Goal: Information Seeking & Learning: Learn about a topic

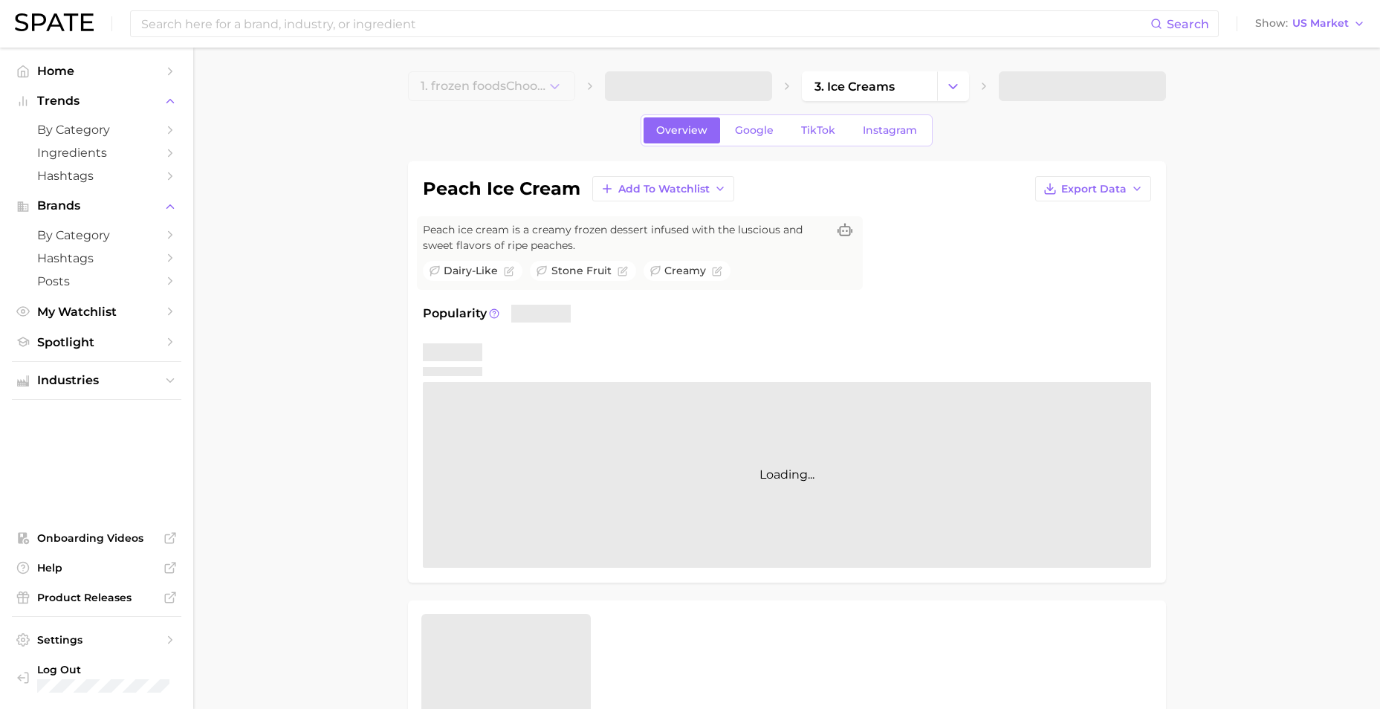
click at [438, 7] on div "Search Show US Market" at bounding box center [690, 24] width 1350 height 48
click at [429, 22] on input at bounding box center [645, 23] width 1010 height 25
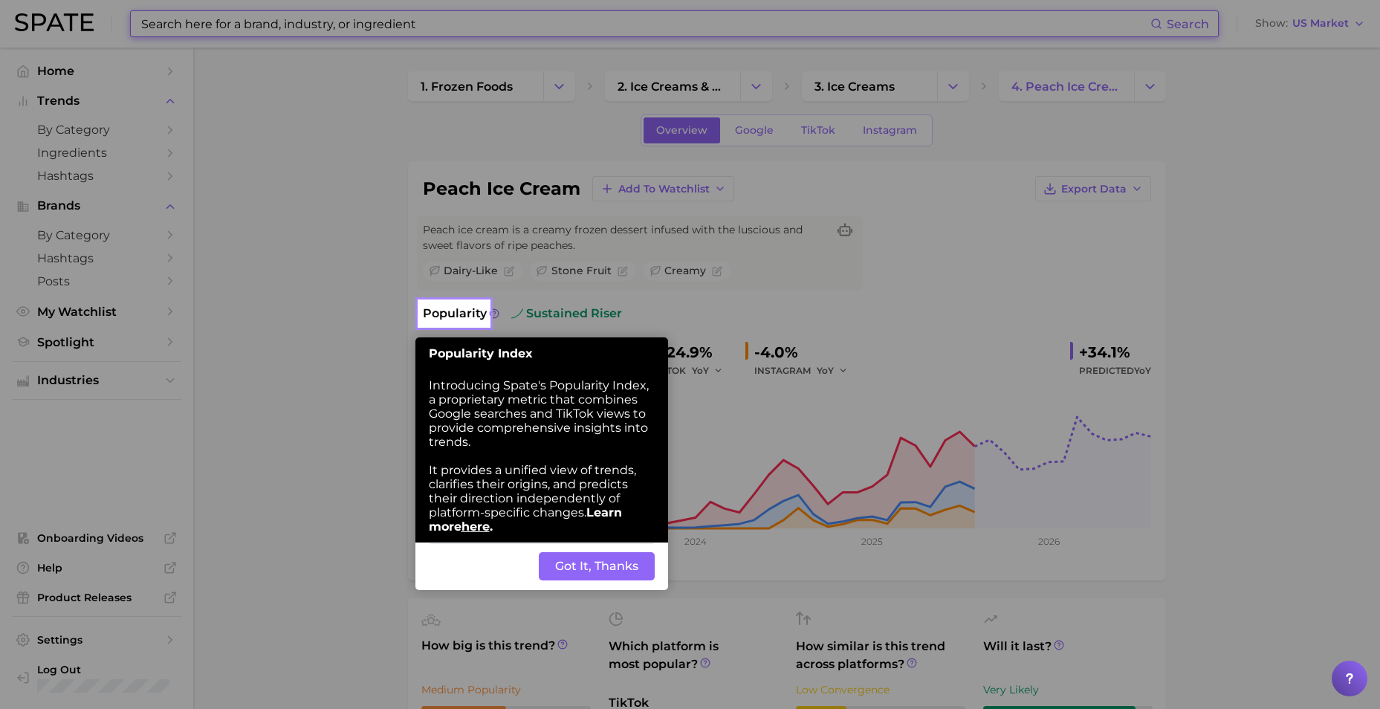
click at [598, 553] on button "Got It, Thanks" at bounding box center [597, 566] width 116 height 28
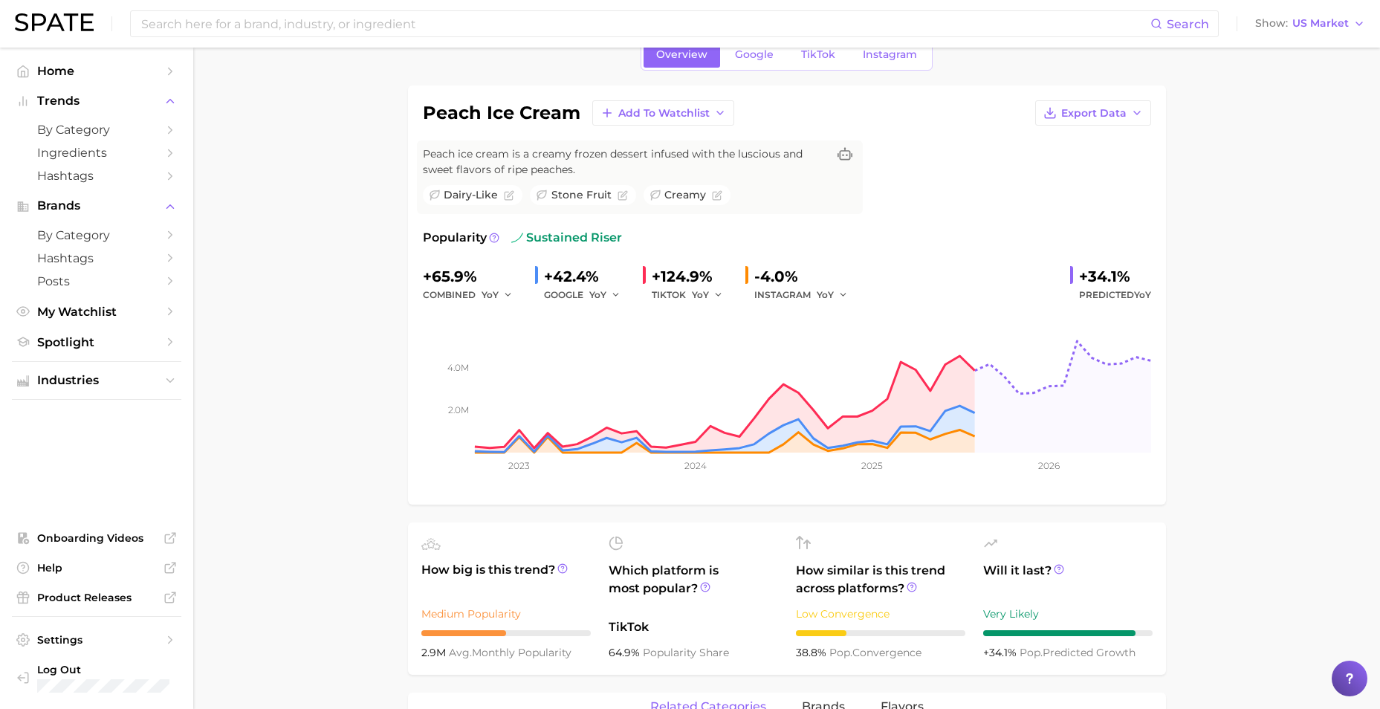
scroll to position [272, 0]
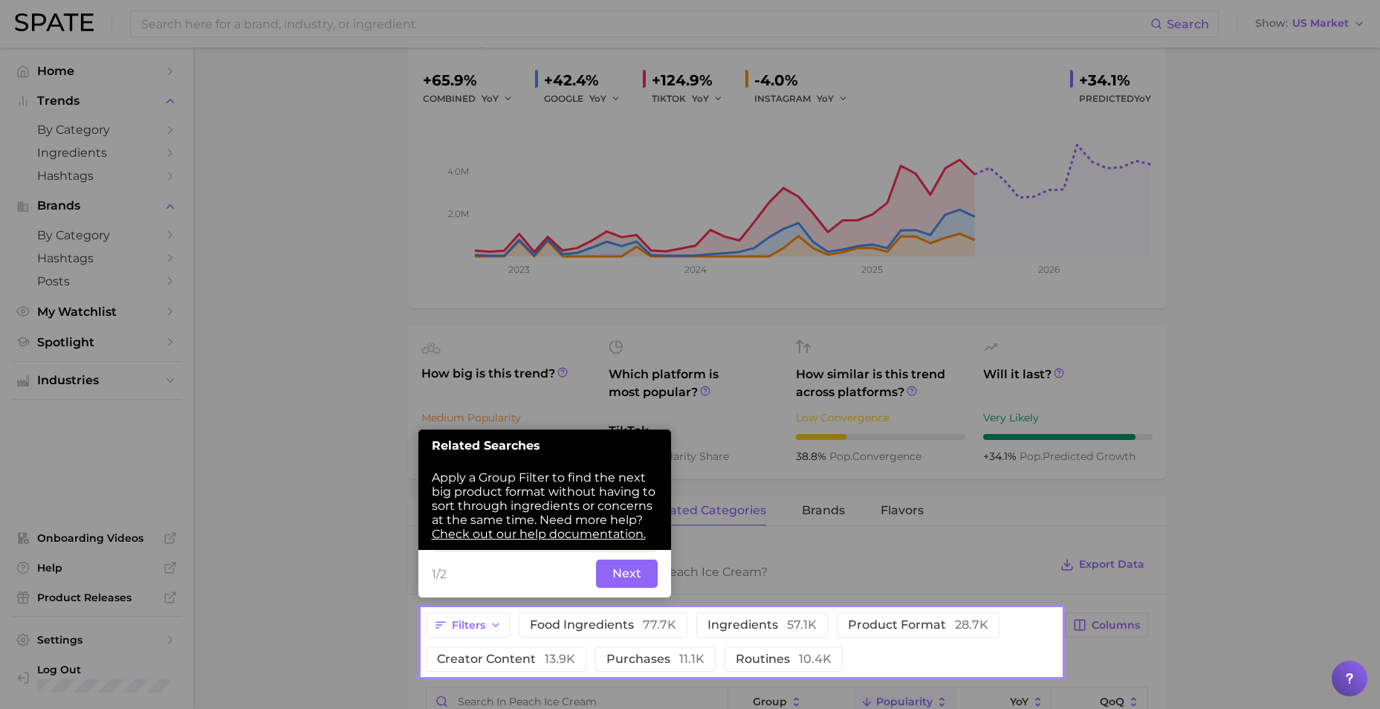
click at [625, 571] on button "Next" at bounding box center [627, 573] width 62 height 28
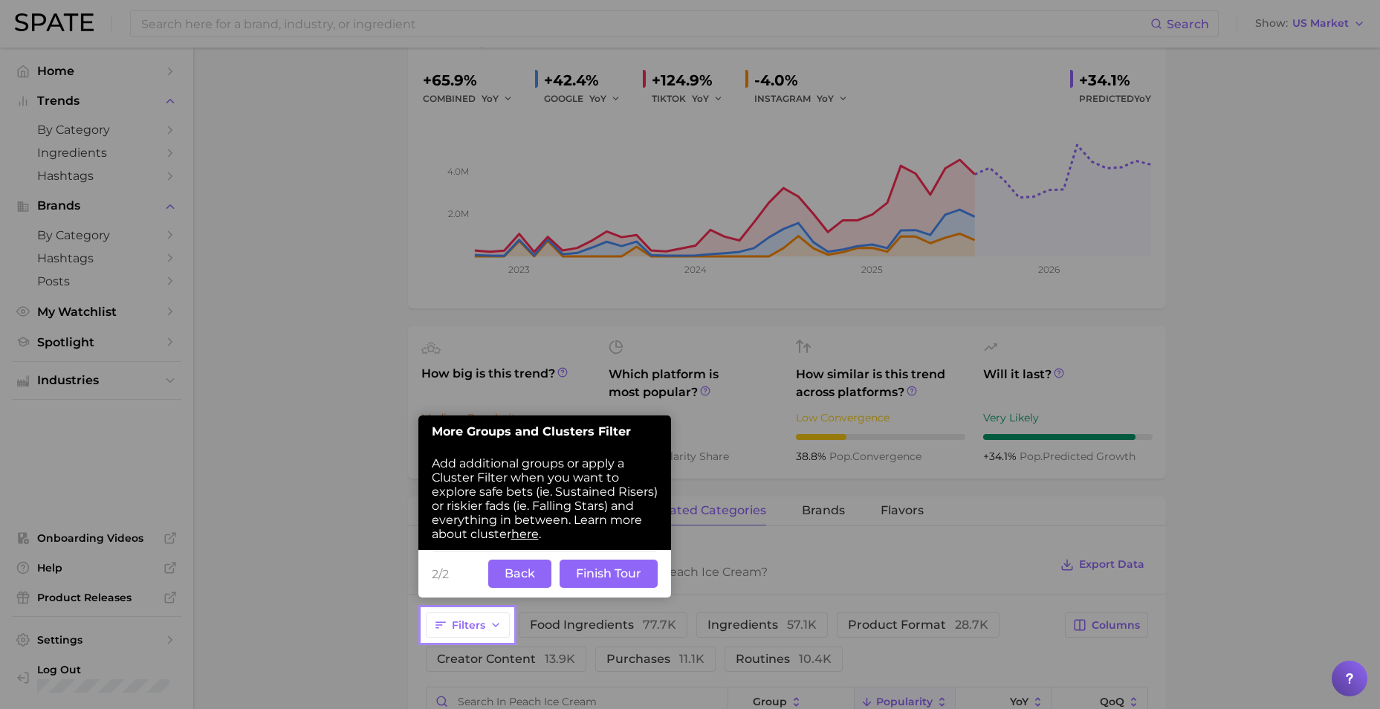
click at [577, 578] on button "Finish Tour" at bounding box center [608, 573] width 98 height 28
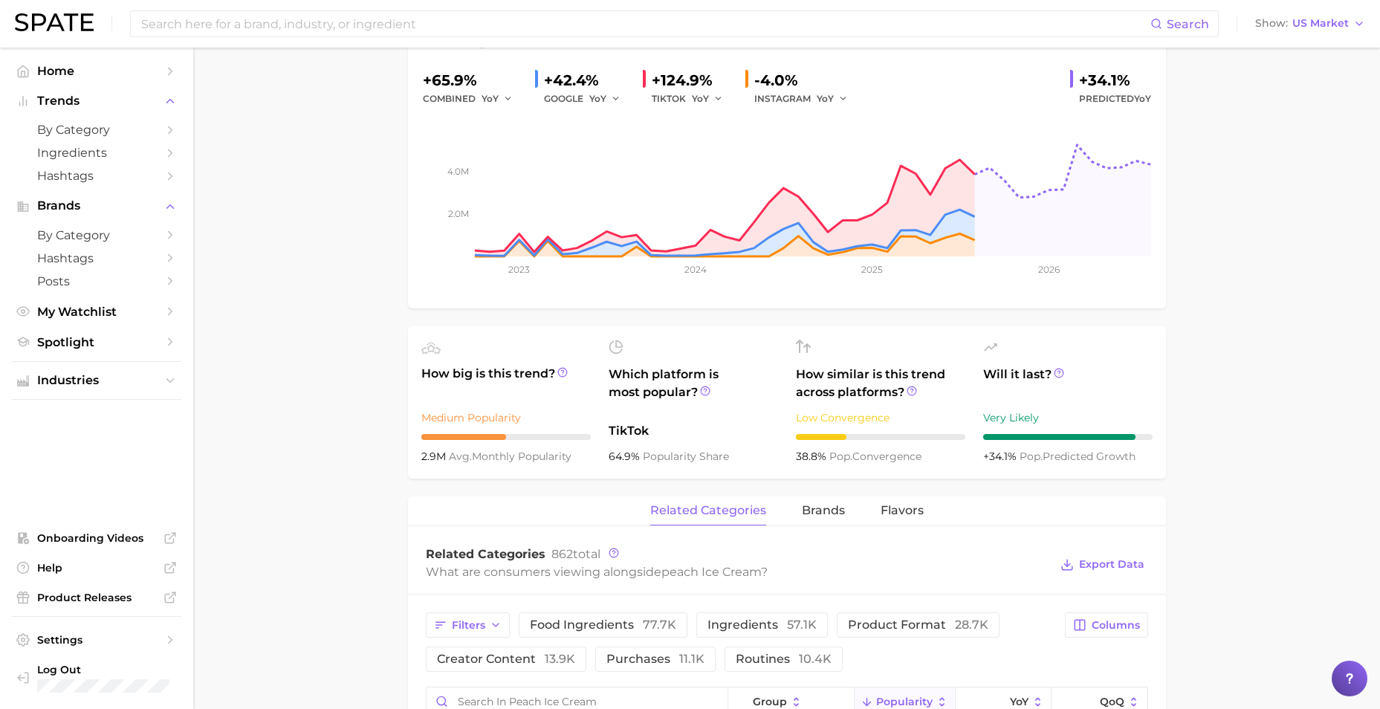
click at [254, 552] on main "1. frozen foods 2. ice creams & sorbets 3. ice creams 4. peach ice cream Overvi…" at bounding box center [786, 632] width 1186 height 1712
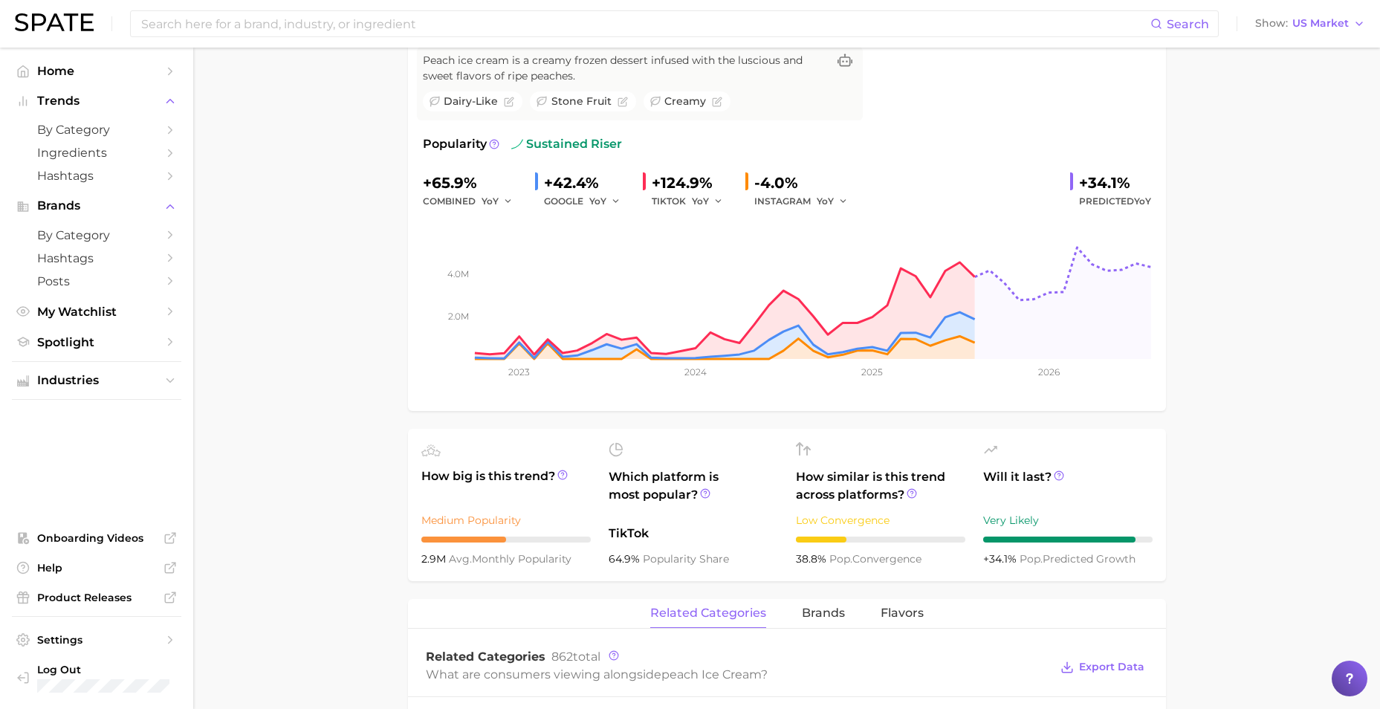
scroll to position [0, 0]
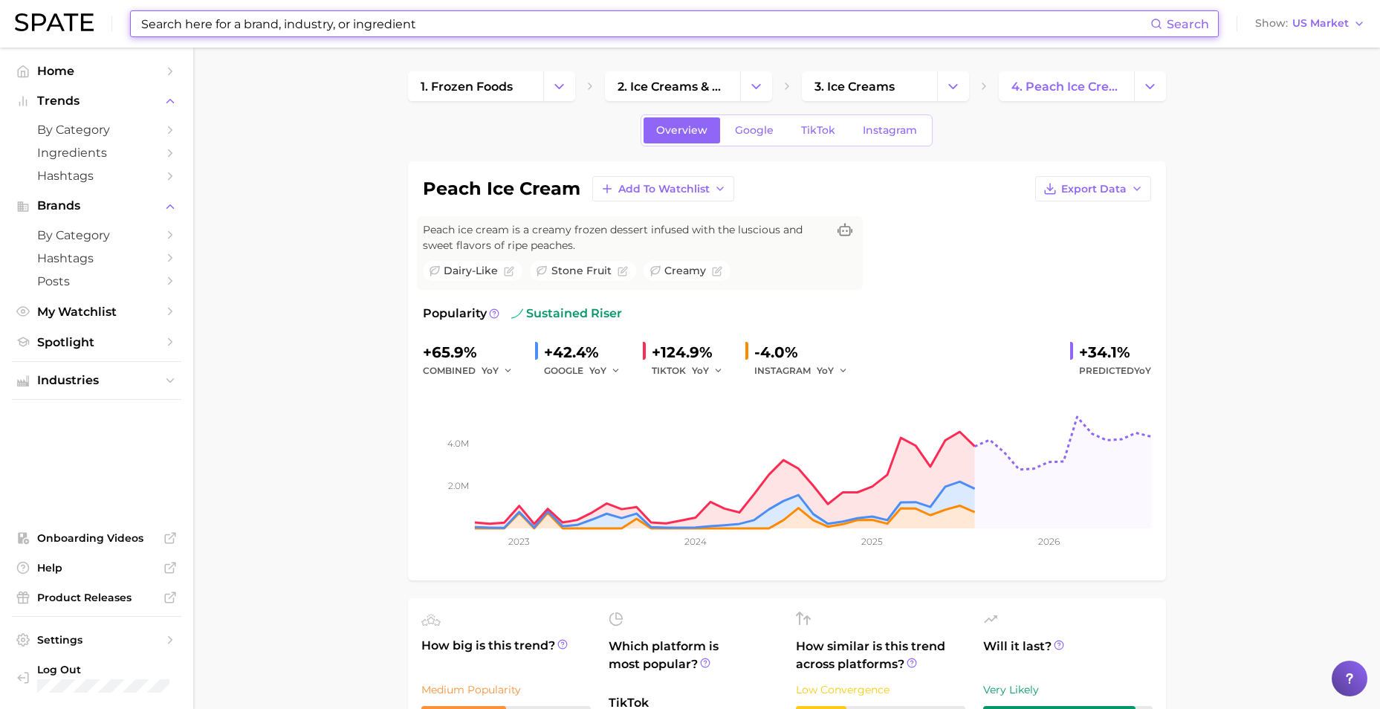
click at [324, 20] on input at bounding box center [645, 23] width 1010 height 25
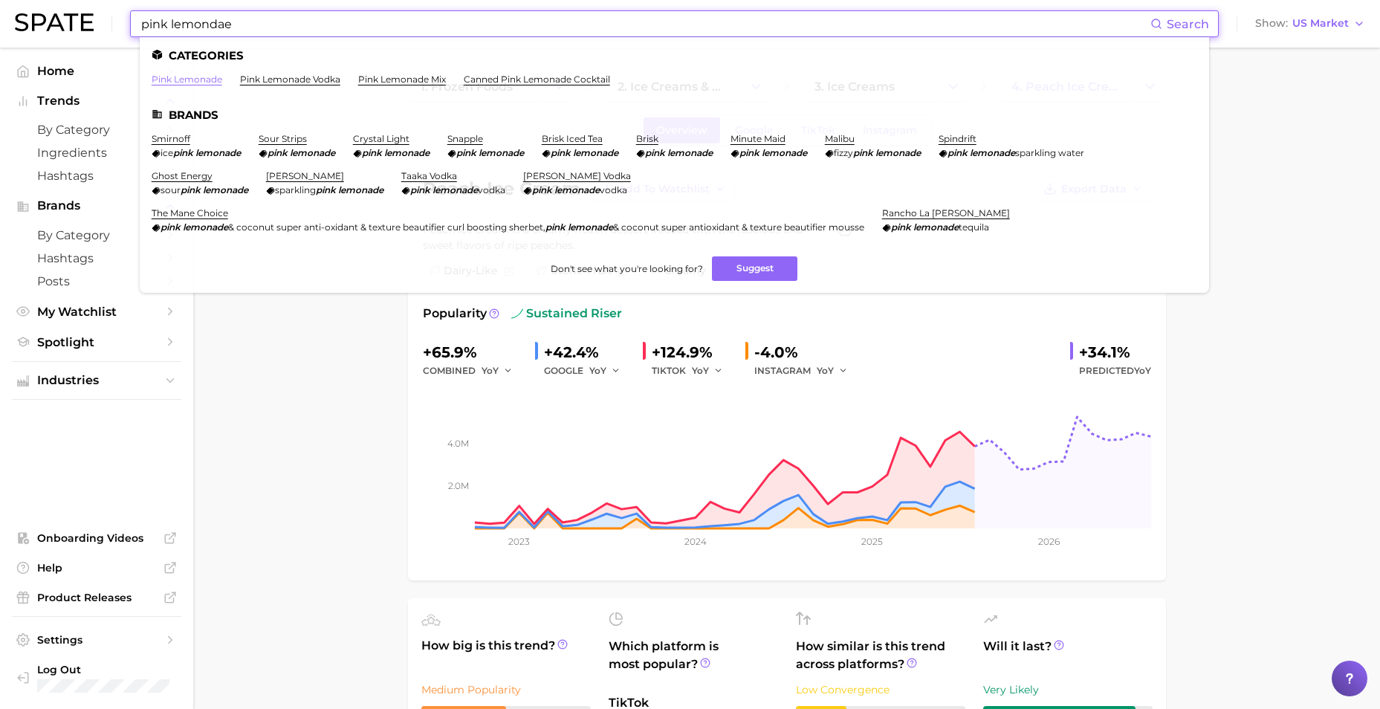
click at [189, 78] on link "pink lemonade" at bounding box center [187, 79] width 71 height 11
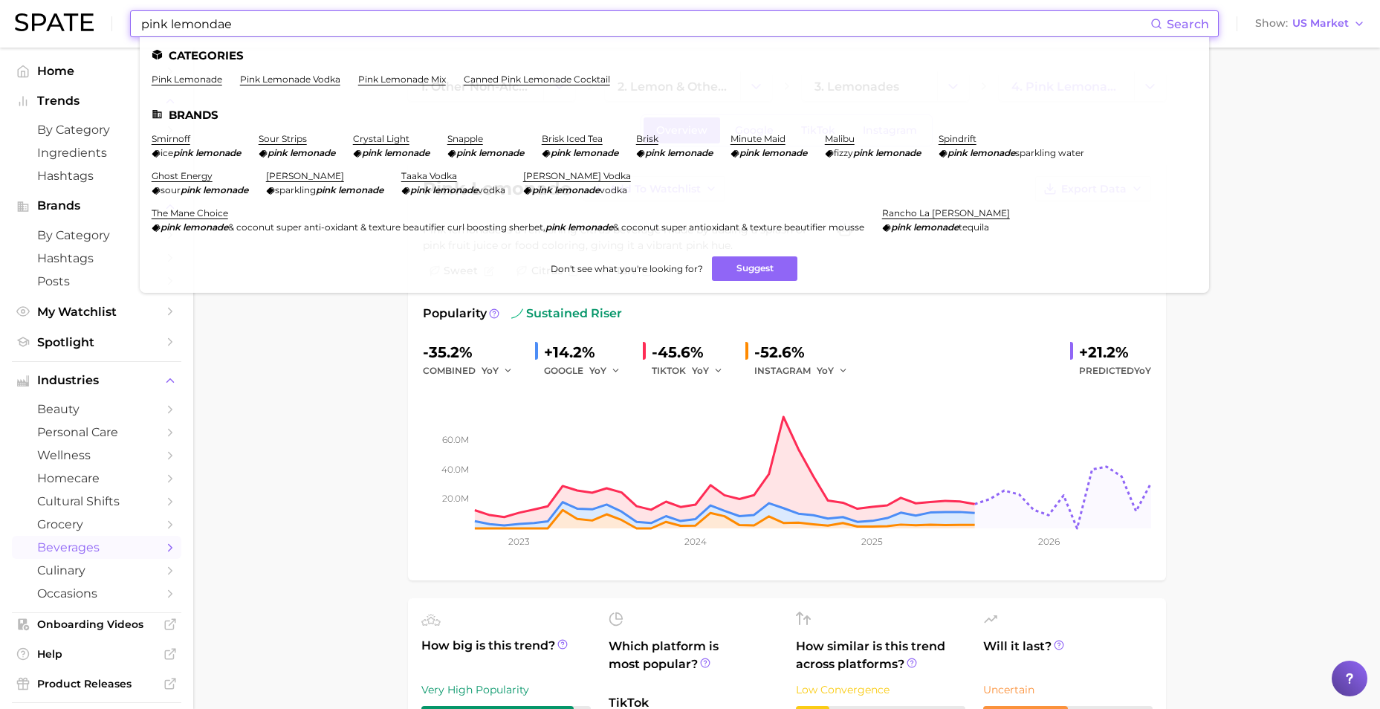
click at [442, 29] on input "pink lemondae" at bounding box center [645, 23] width 1010 height 25
drag, startPoint x: 442, startPoint y: 29, endPoint x: -3, endPoint y: 48, distance: 445.4
click at [0, 48] on html "pink lemondae Search Categories pink lemonade pink lemonade vodka pink lemonade…" at bounding box center [690, 354] width 1380 height 709
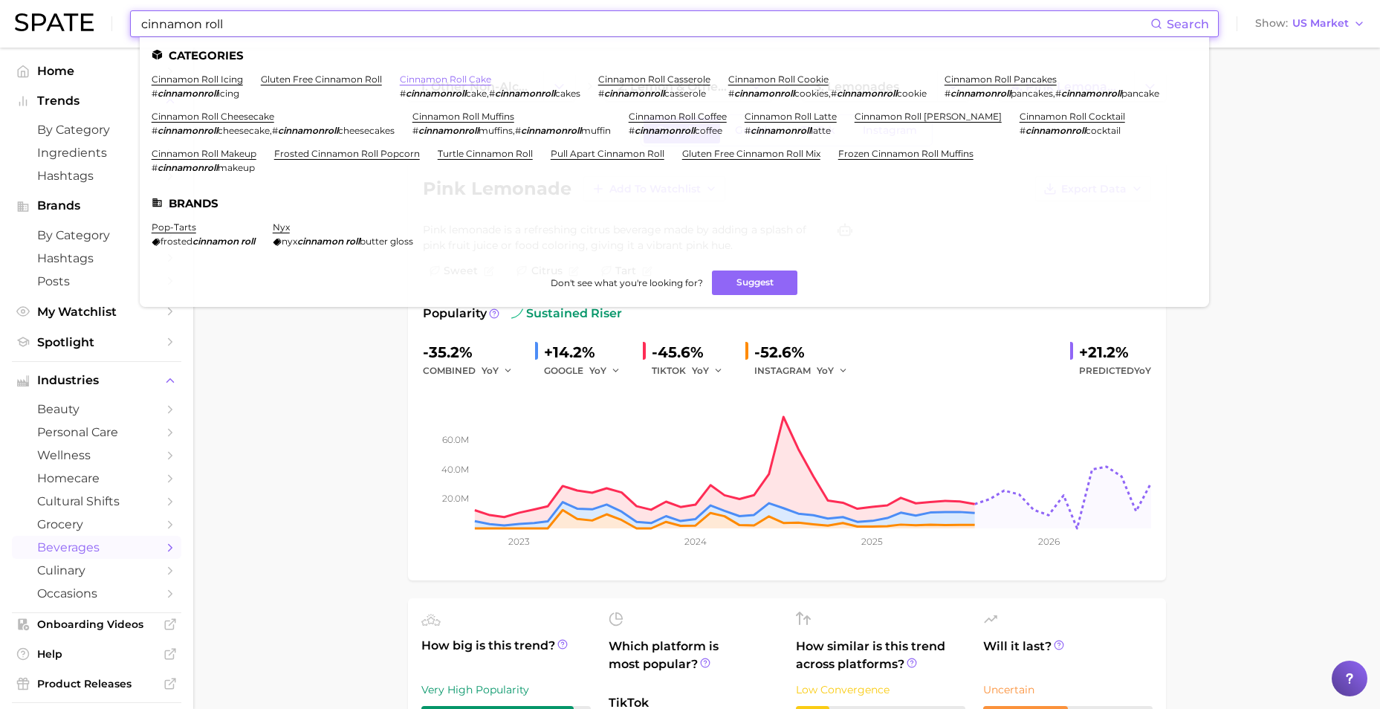
type input "cinnamon roll"
click at [483, 82] on link "cinnamon roll cake" at bounding box center [445, 79] width 91 height 11
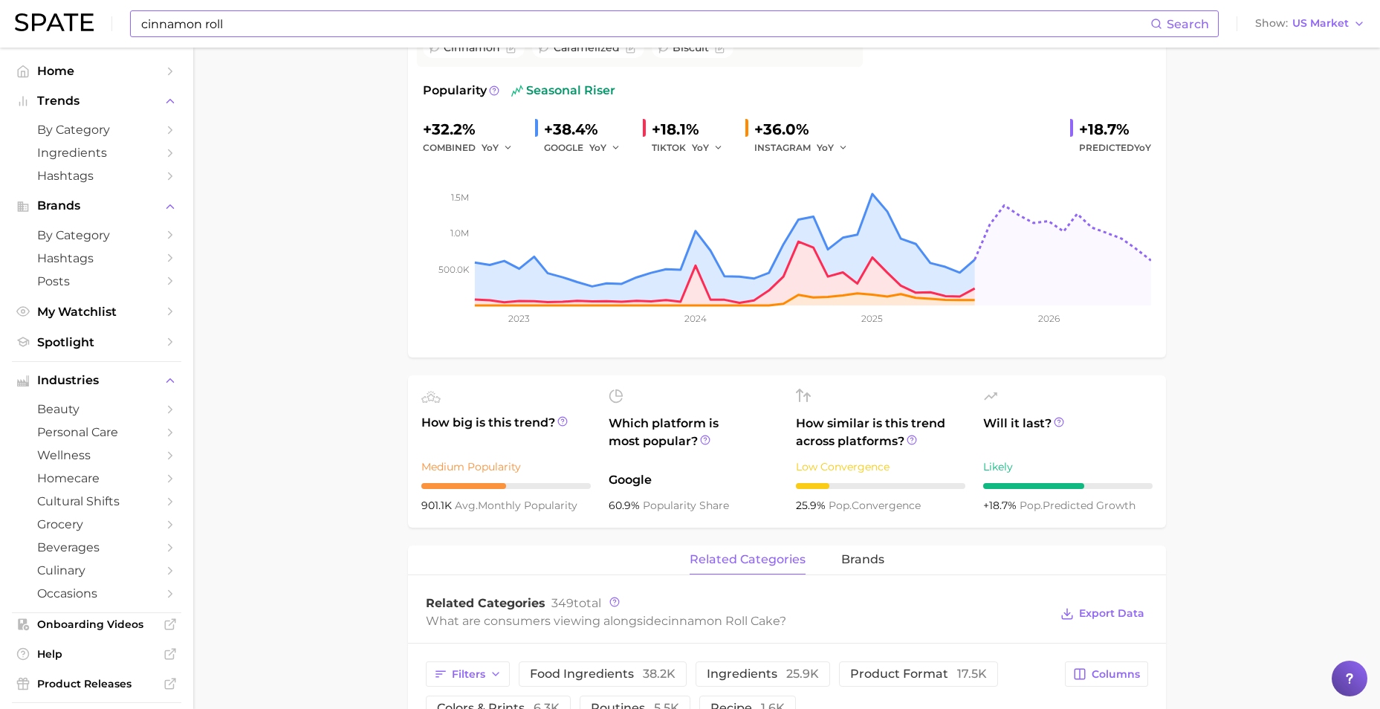
scroll to position [74, 0]
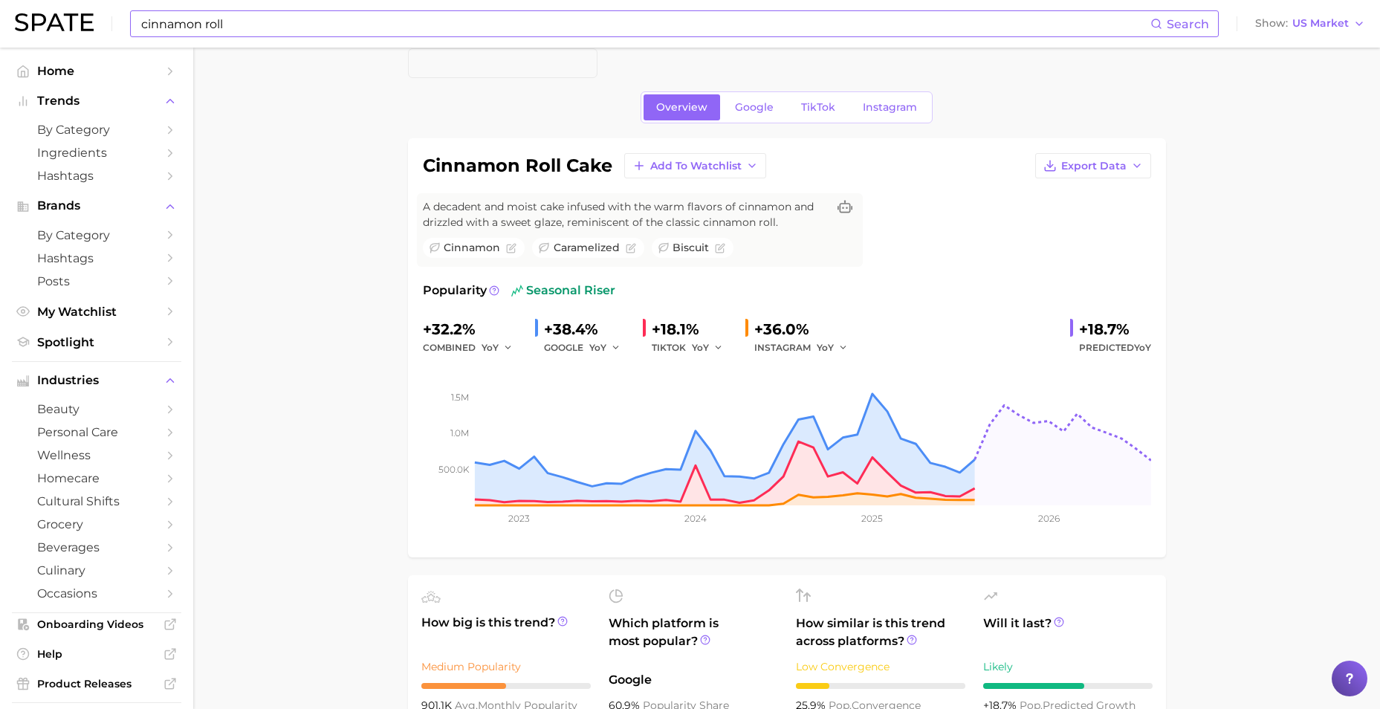
scroll to position [0, 0]
